Goal: Transaction & Acquisition: Book appointment/travel/reservation

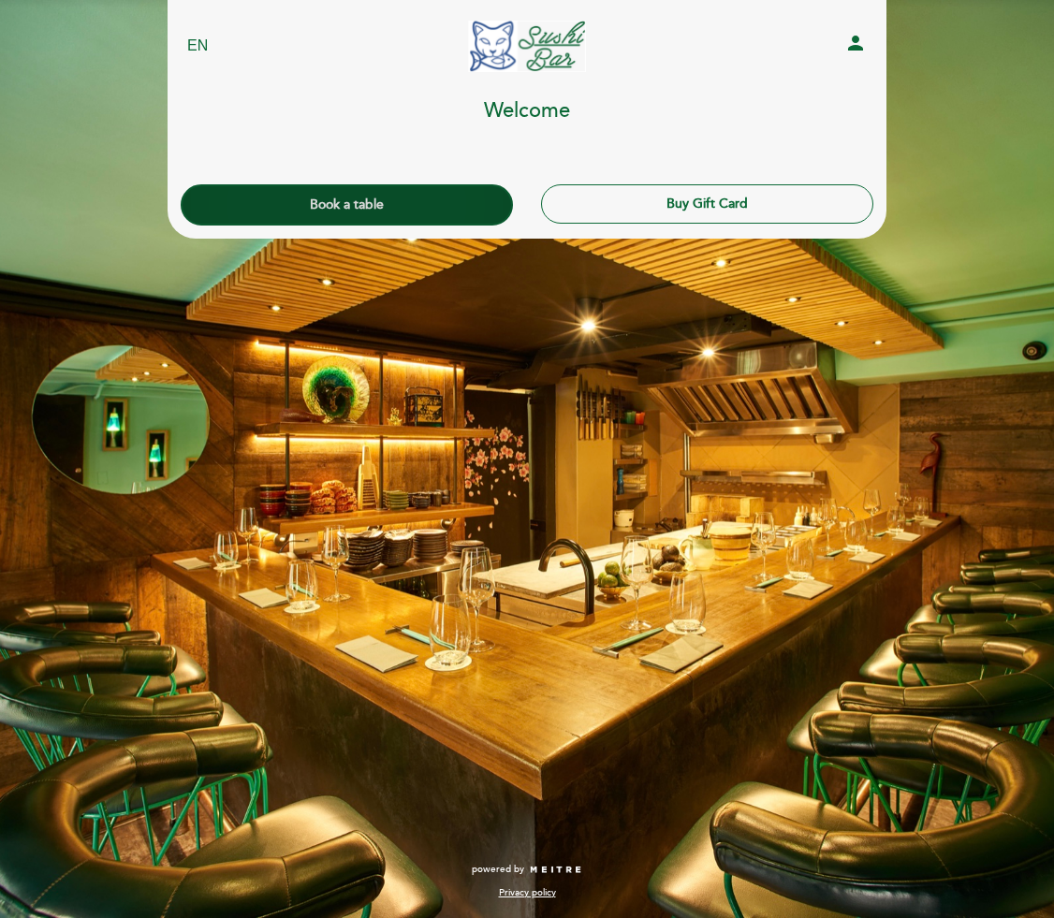
click at [369, 197] on button "Book a table" at bounding box center [347, 204] width 332 height 41
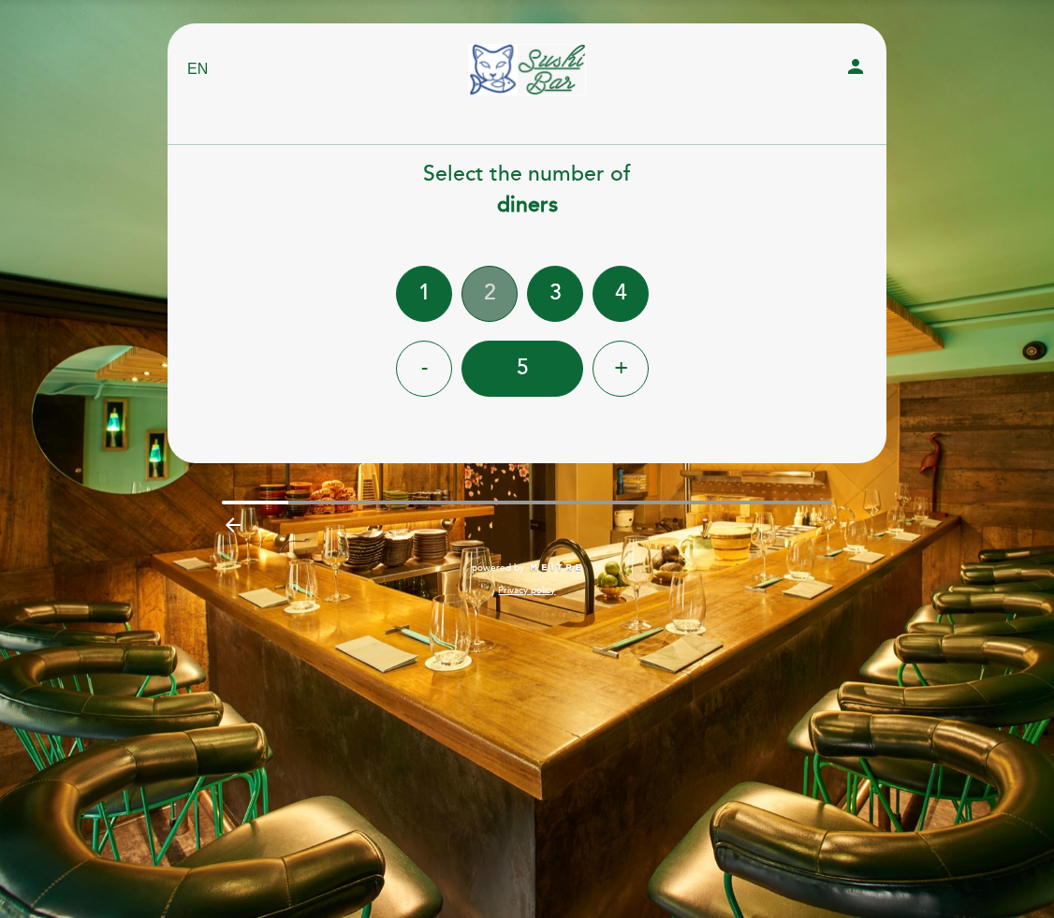
click at [480, 300] on div "2" at bounding box center [489, 294] width 56 height 56
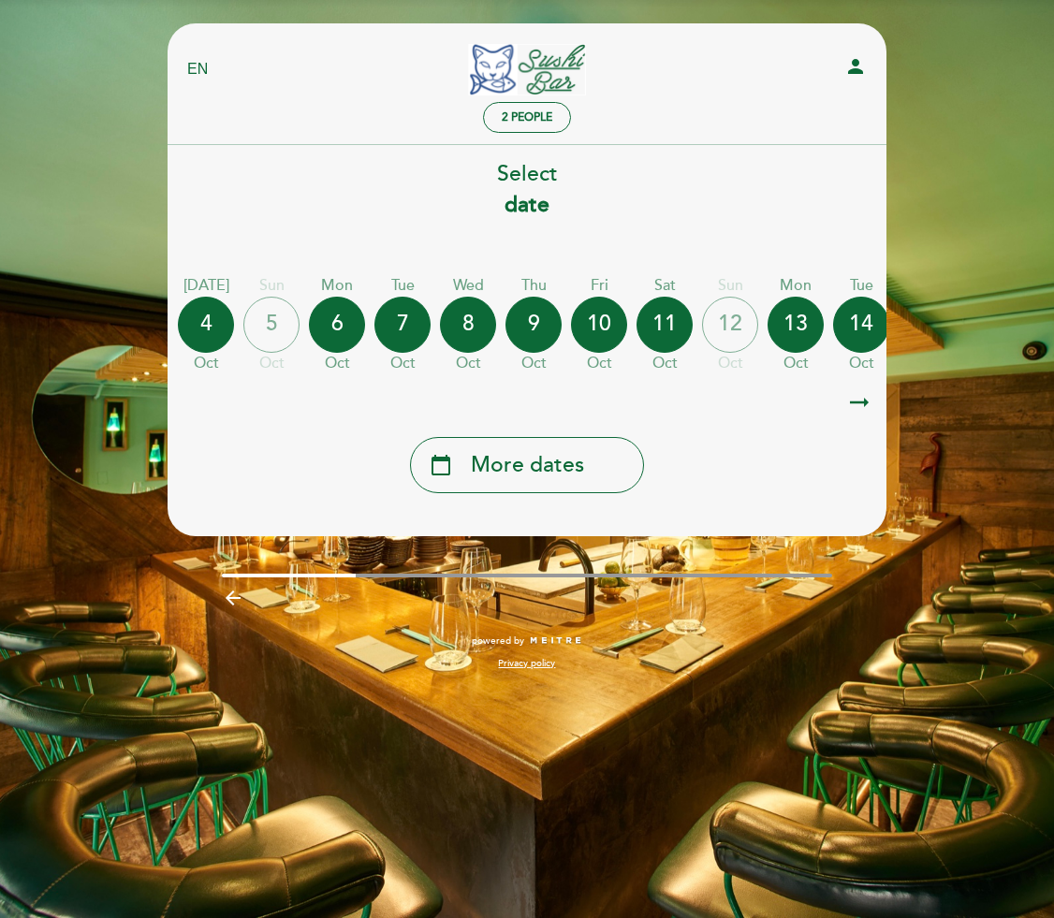
scroll to position [0, 210]
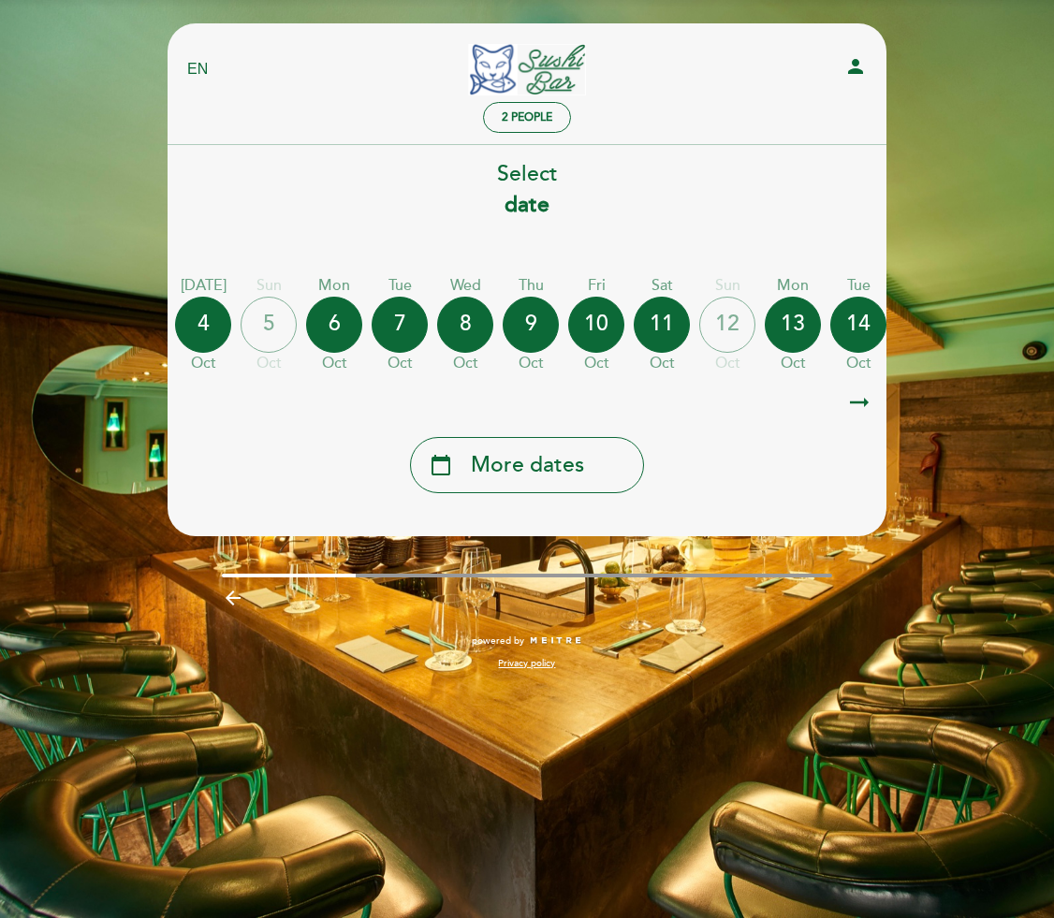
click at [734, 319] on div "12" at bounding box center [727, 325] width 56 height 56
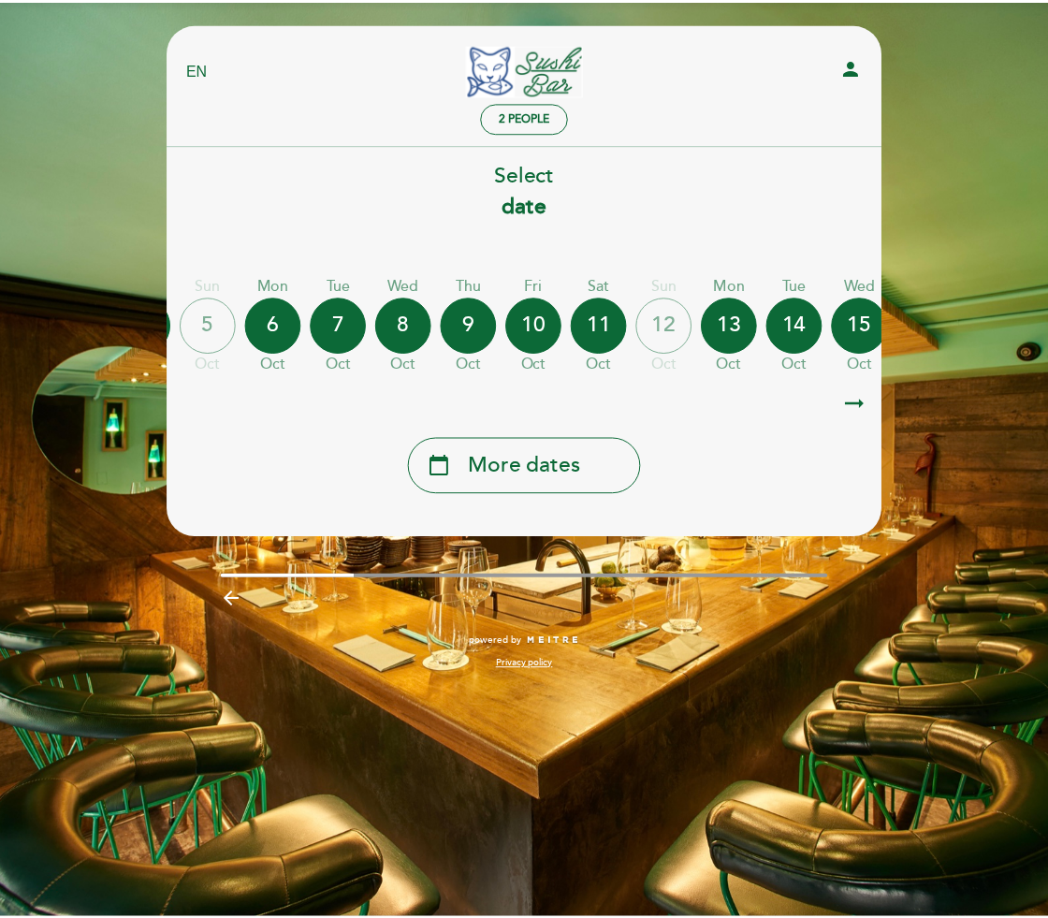
scroll to position [0, 272]
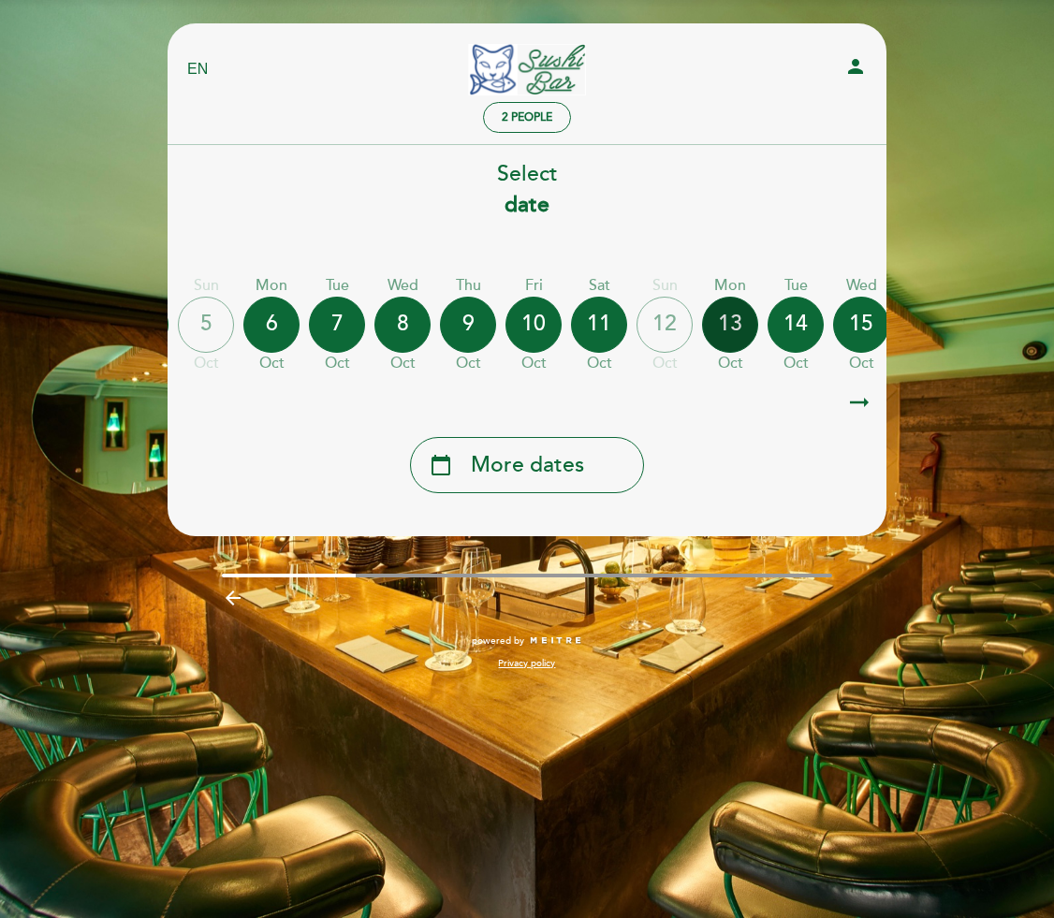
click at [726, 315] on div "13" at bounding box center [730, 325] width 56 height 56
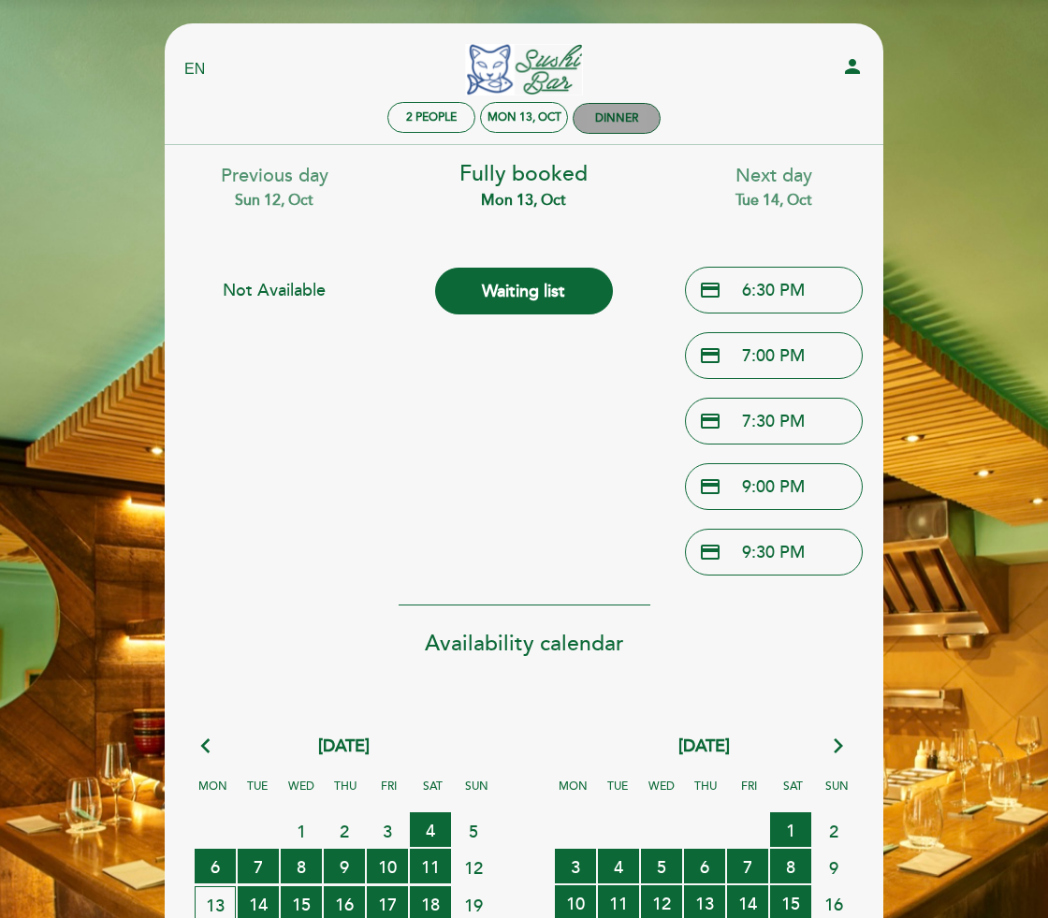
click at [632, 118] on div "Dinner" at bounding box center [616, 118] width 43 height 14
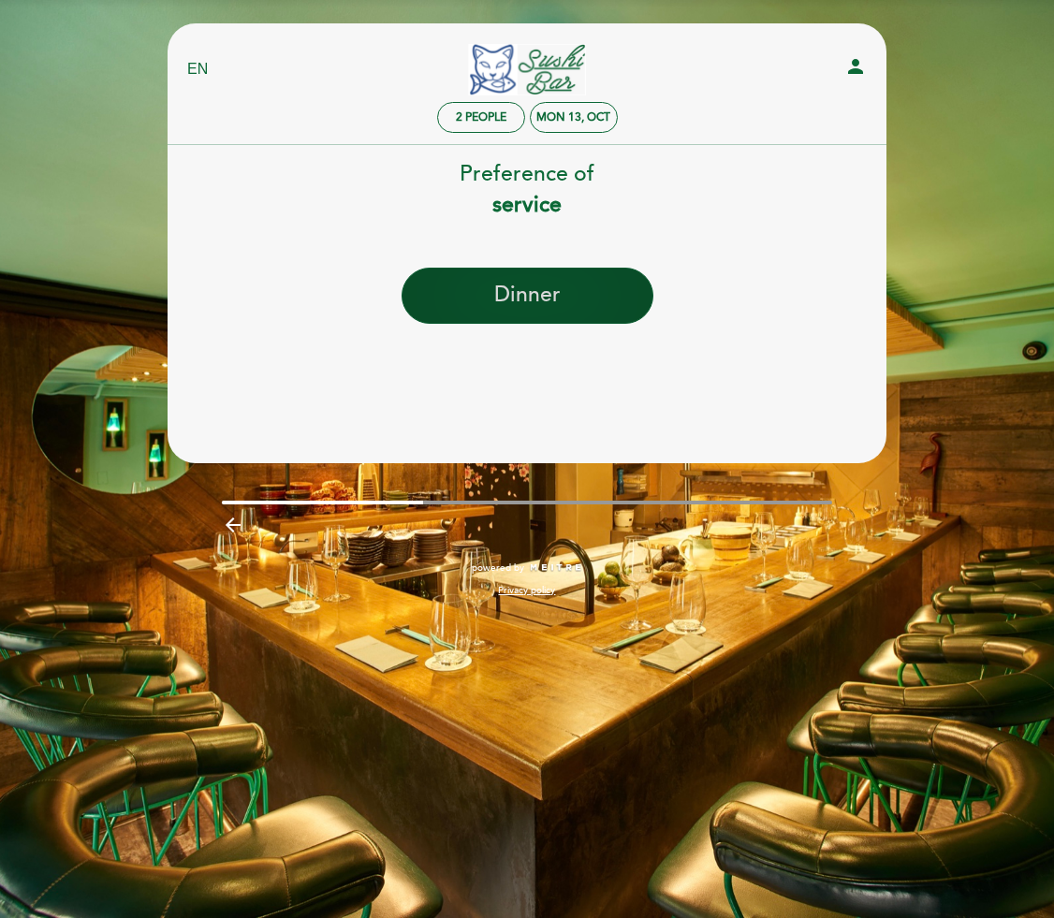
click at [524, 279] on button "Dinner" at bounding box center [528, 296] width 252 height 56
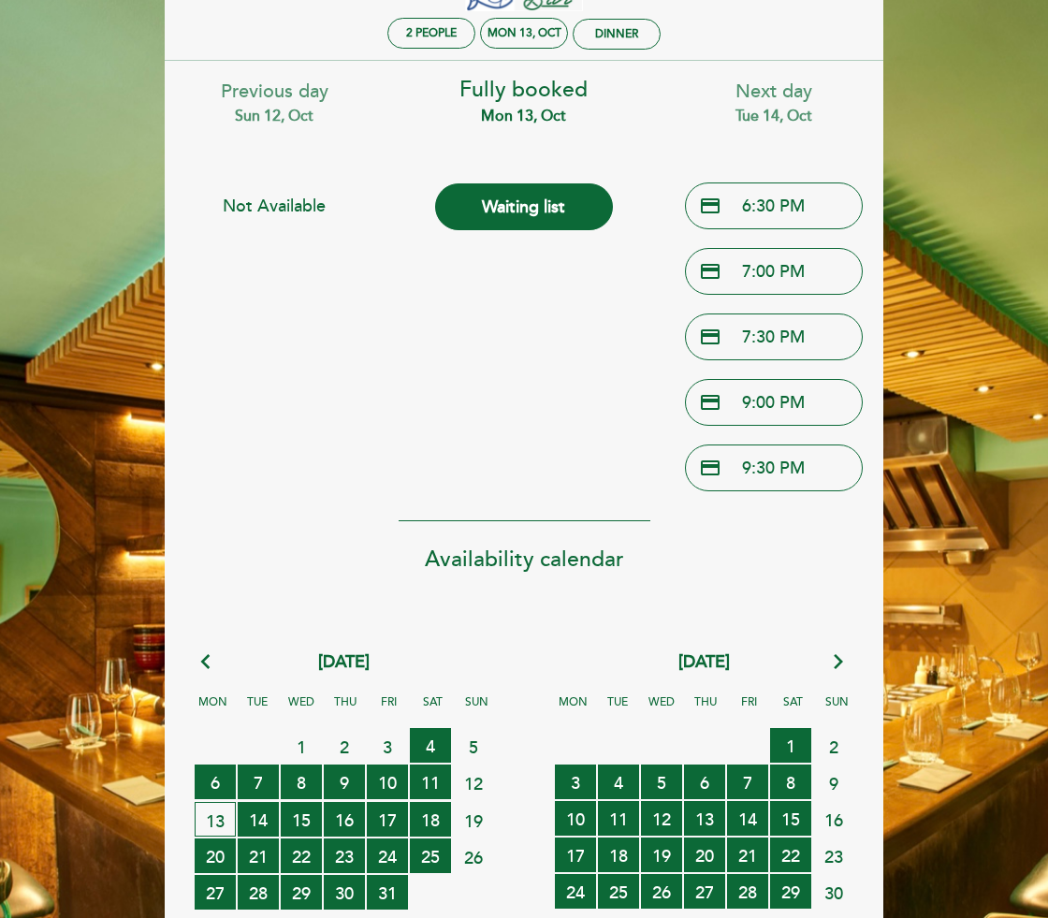
scroll to position [80, 0]
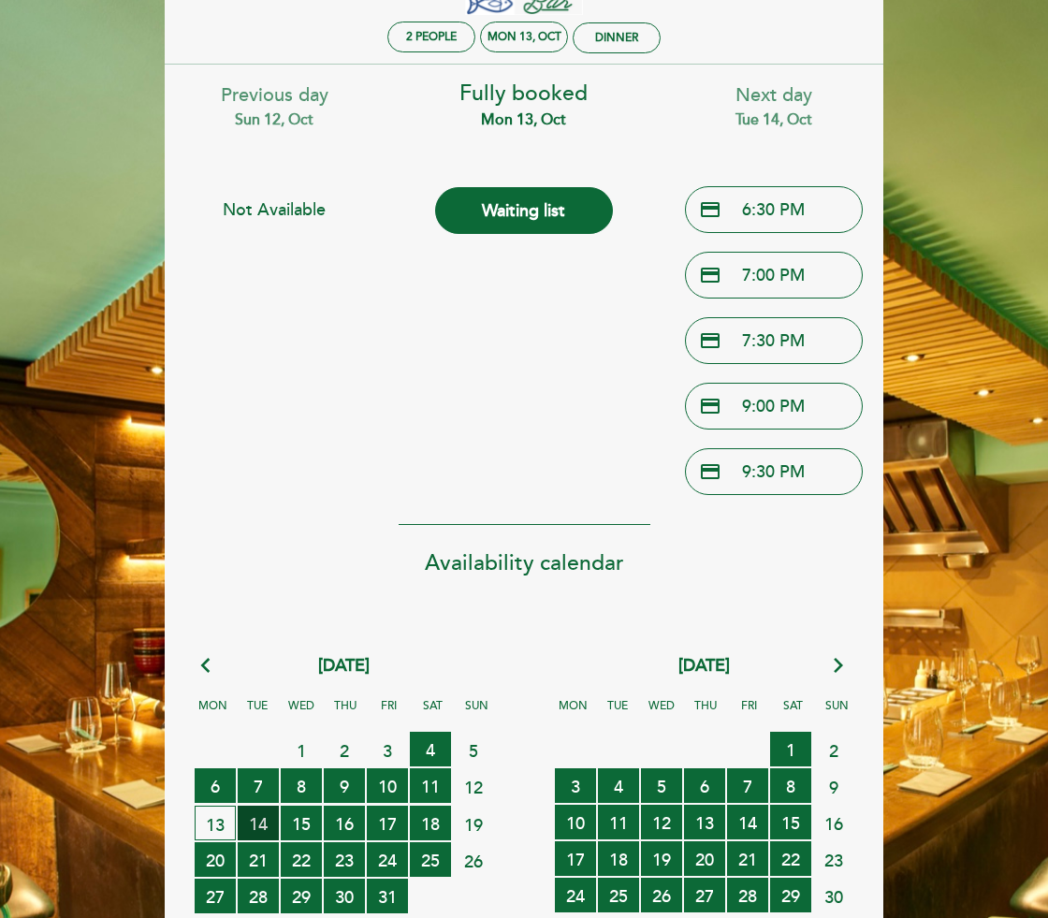
click at [266, 820] on span "14 RESERVATIONS AVAILABLE" at bounding box center [258, 823] width 41 height 35
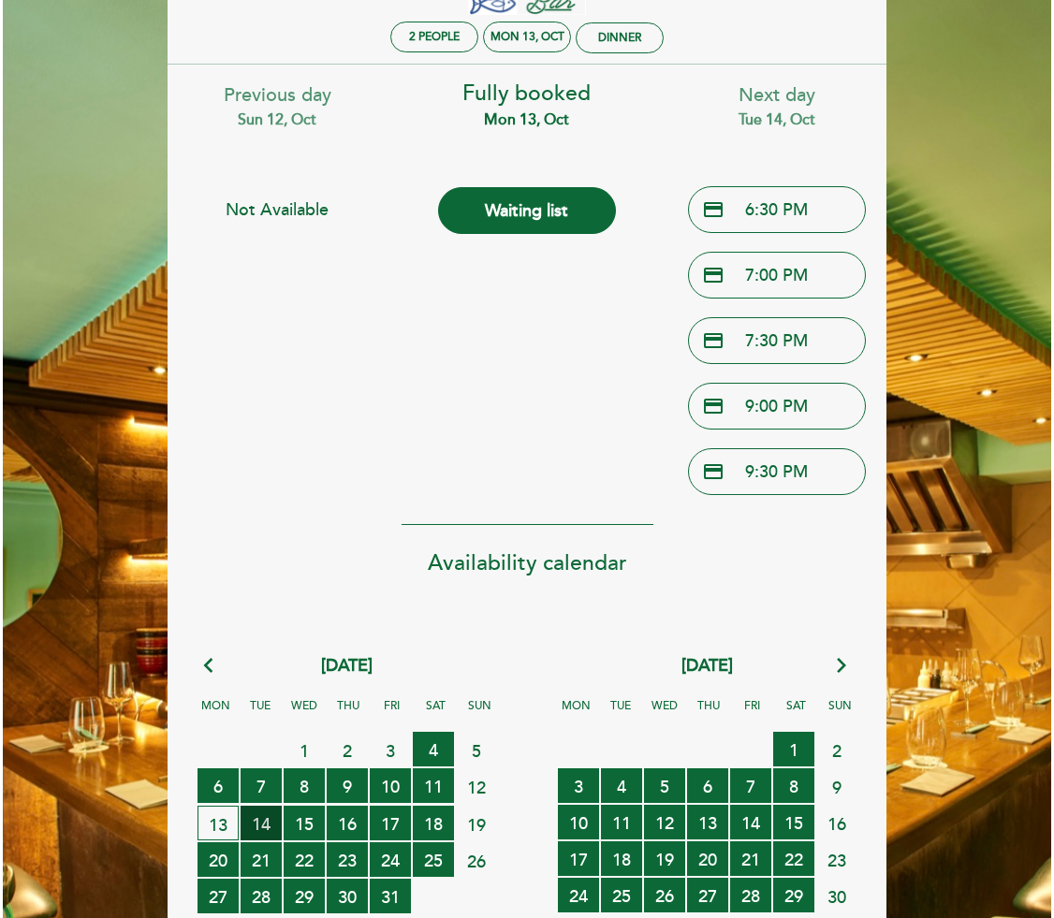
scroll to position [0, 0]
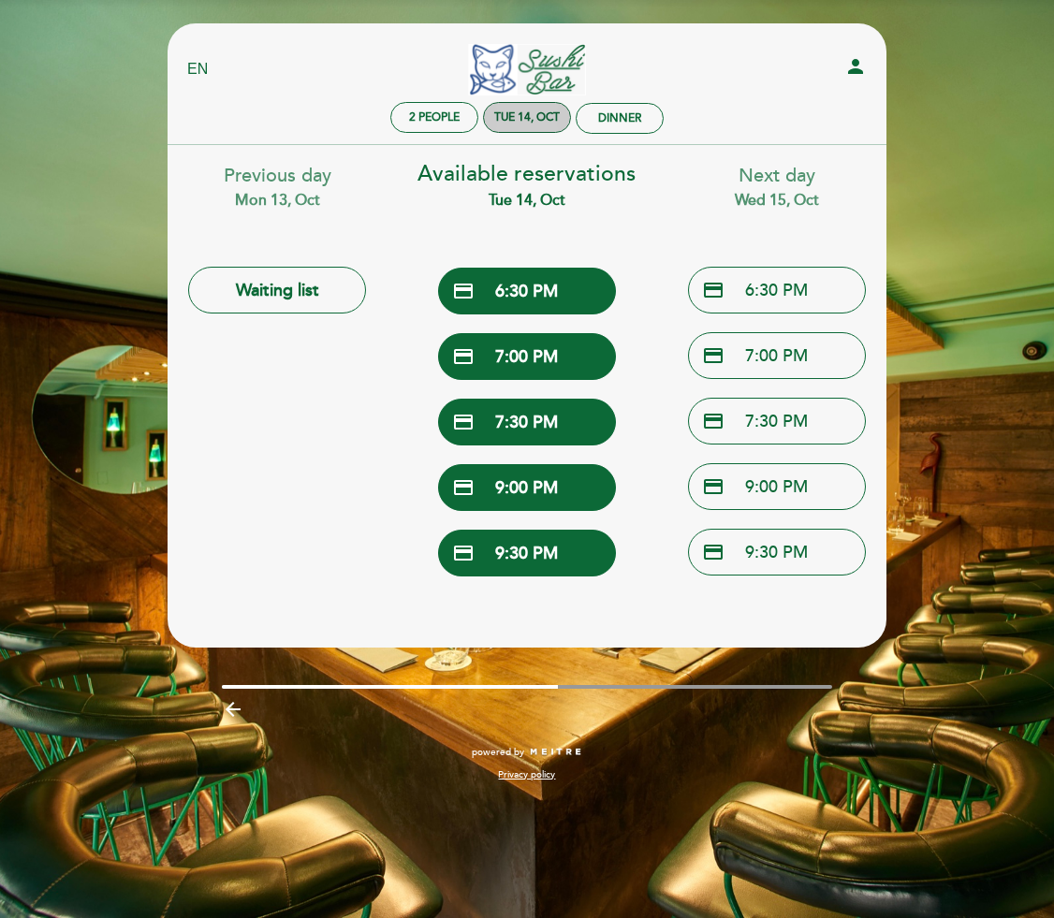
click at [534, 123] on div "Tue 14, Oct" at bounding box center [527, 117] width 66 height 14
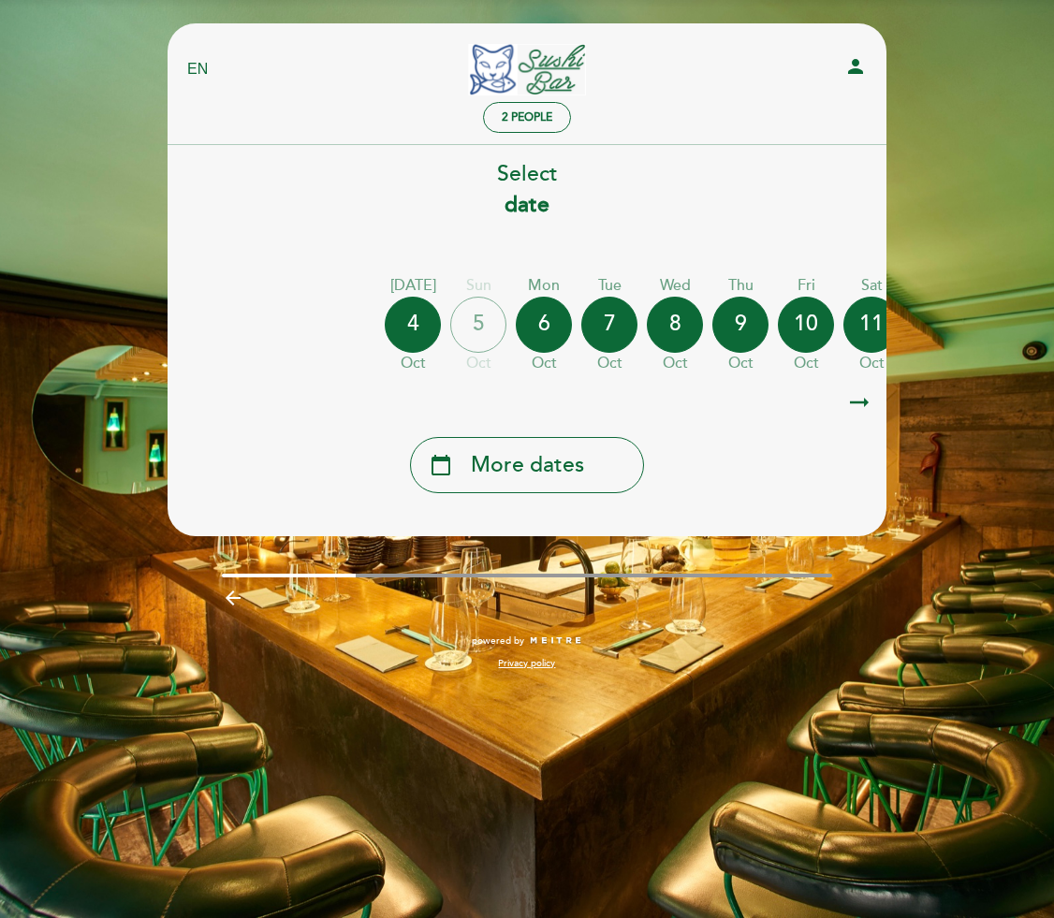
drag, startPoint x: 528, startPoint y: 382, endPoint x: 725, endPoint y: 383, distance: 197.5
click at [645, 383] on div "arrow_right_alt arrow_right_alt" at bounding box center [527, 403] width 721 height 40
click at [732, 383] on div "arrow_right_alt arrow_right_alt" at bounding box center [527, 403] width 721 height 40
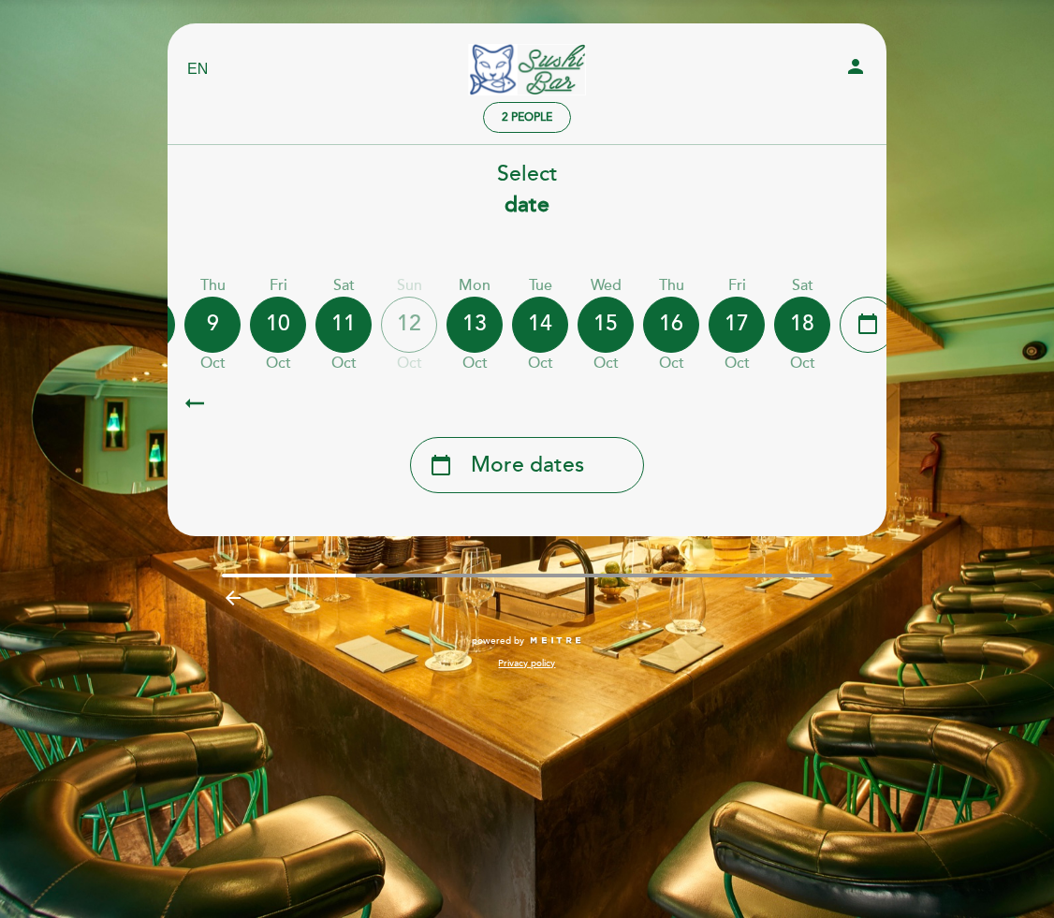
scroll to position [0, 550]
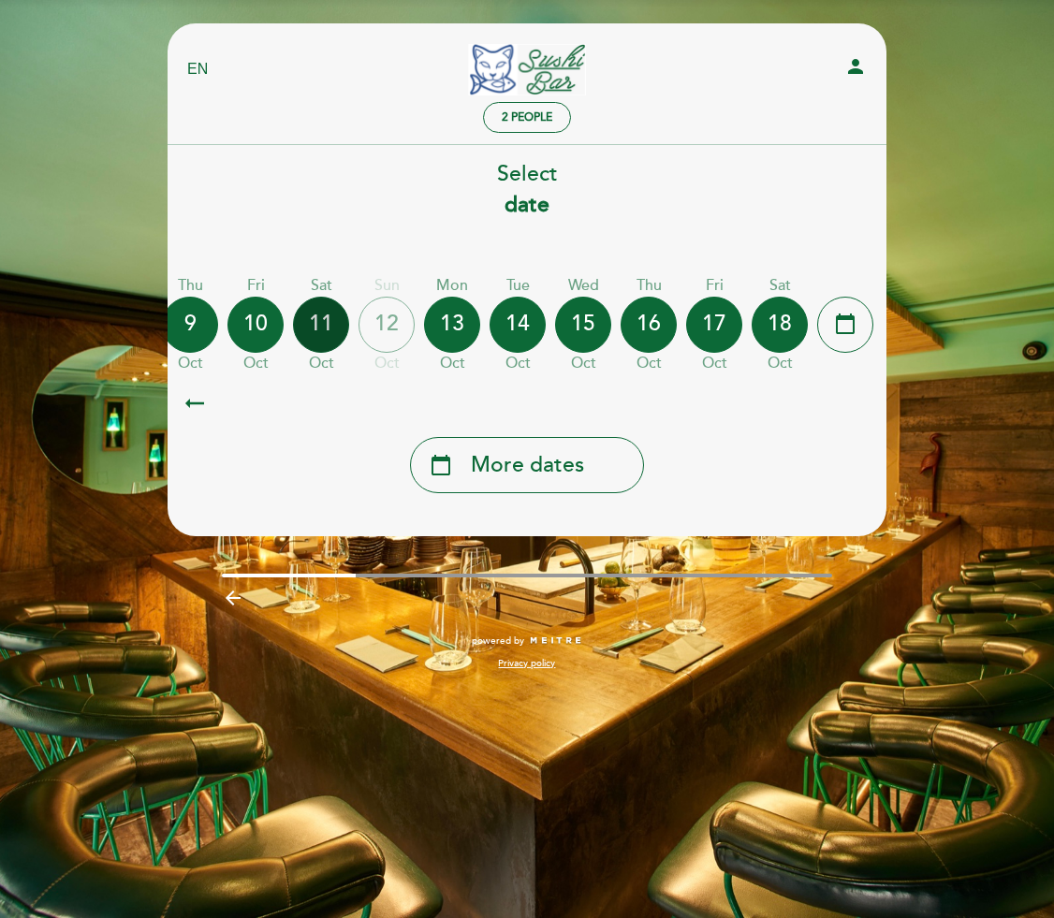
click at [315, 324] on div "11" at bounding box center [321, 325] width 56 height 56
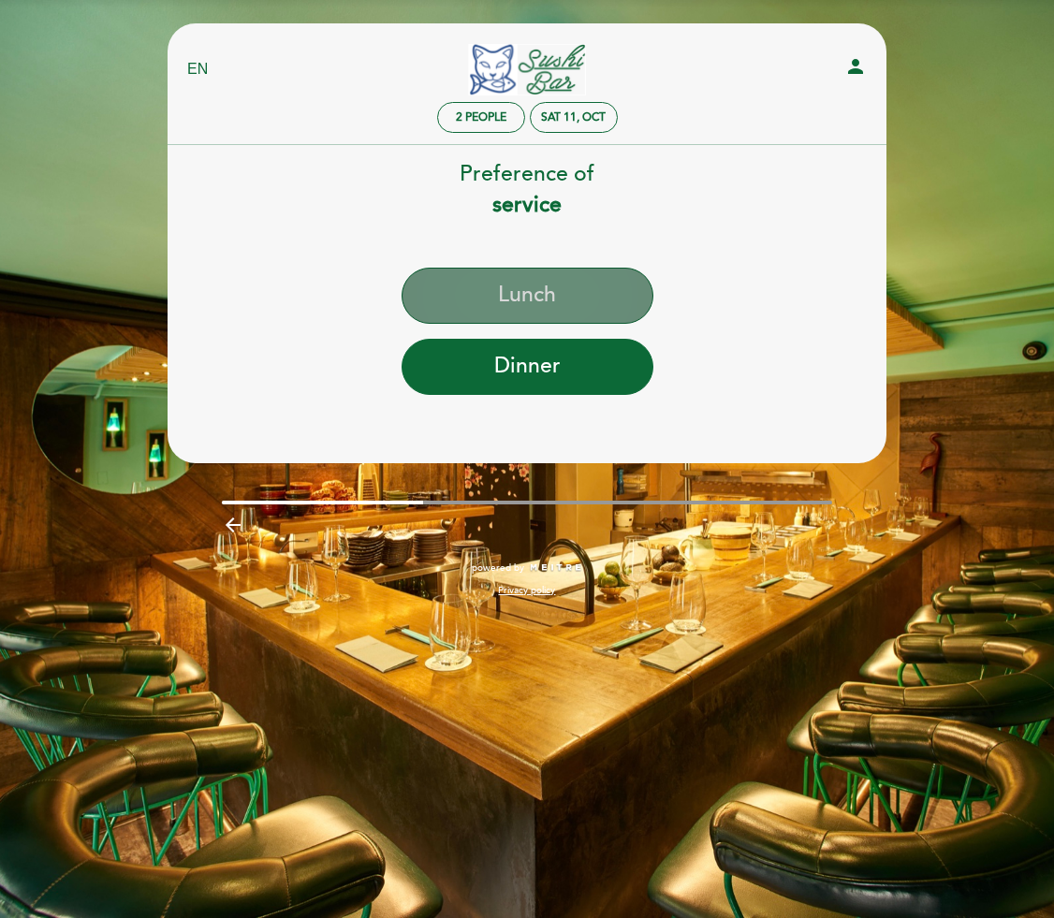
click at [508, 291] on button "Lunch" at bounding box center [528, 296] width 252 height 56
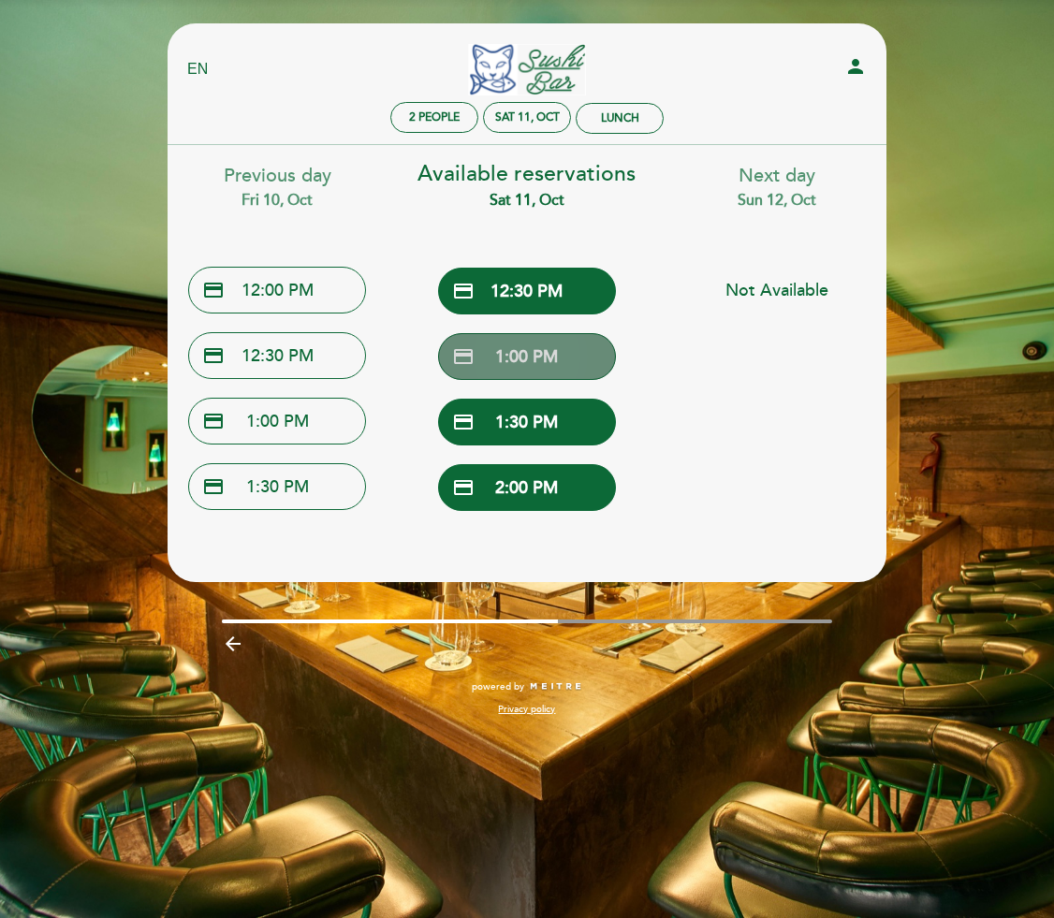
click at [525, 358] on button "credit_card 1:00 PM" at bounding box center [527, 356] width 178 height 47
